Goal: Task Accomplishment & Management: Manage account settings

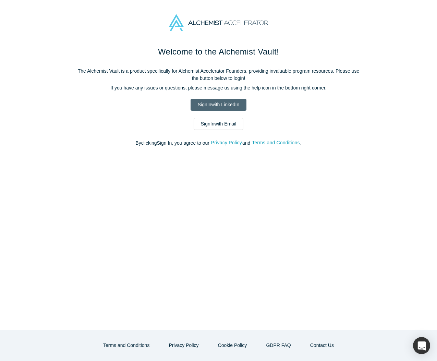
click at [214, 103] on link "Sign In with LinkedIn" at bounding box center [219, 105] width 56 height 12
click at [216, 102] on link "Sign In with LinkedIn" at bounding box center [219, 105] width 56 height 12
